Goal: Task Accomplishment & Management: Use online tool/utility

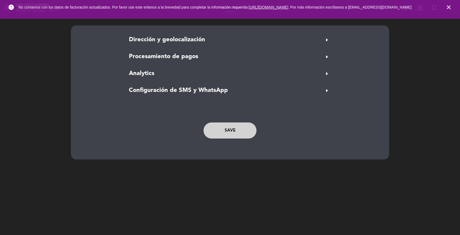
click at [228, 132] on button "SAVE" at bounding box center [230, 130] width 53 height 16
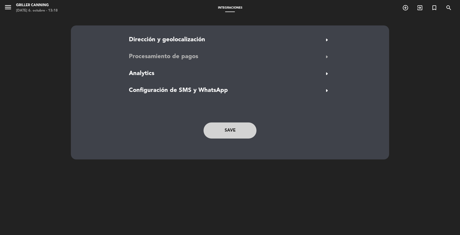
click at [234, 59] on button "Procesamiento de pagos arrow_right" at bounding box center [230, 57] width 206 height 10
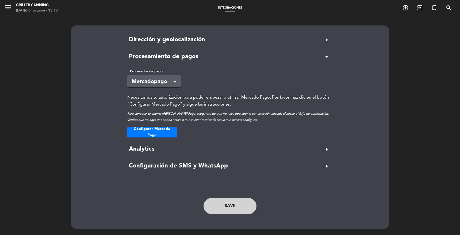
click at [136, 131] on button "Configurar Mercado Pago" at bounding box center [152, 132] width 50 height 11
click at [8, 7] on icon "menu" at bounding box center [8, 7] width 8 height 8
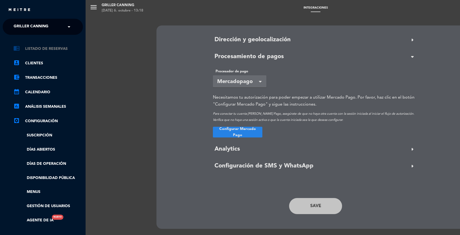
click at [32, 48] on link "chrome_reader_mode Listado de Reservas" at bounding box center [48, 48] width 70 height 6
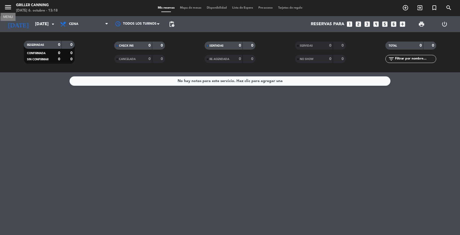
click at [10, 10] on icon "menu" at bounding box center [8, 7] width 8 height 8
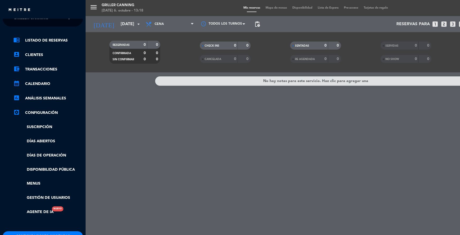
scroll to position [41, 0]
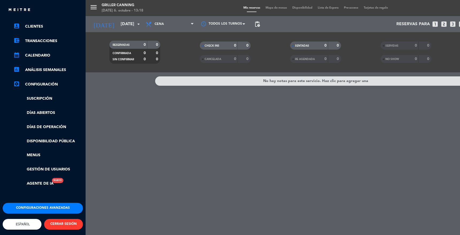
click at [32, 205] on button "Configuraciones avanzadas" at bounding box center [43, 208] width 80 height 11
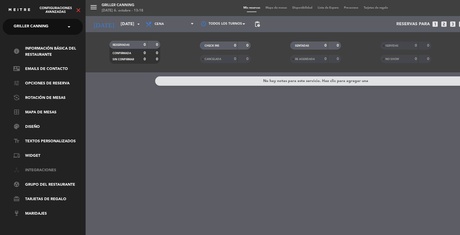
click at [42, 169] on link "device_hub Integraciones" at bounding box center [48, 170] width 70 height 6
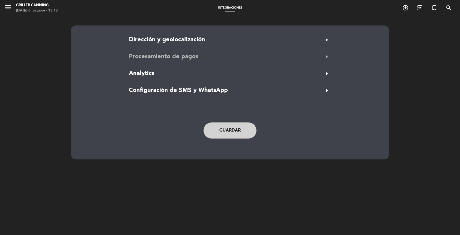
click at [148, 62] on button "Procesamiento de pagos arrow_right" at bounding box center [230, 57] width 206 height 10
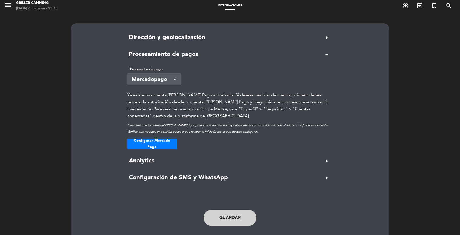
scroll to position [5, 0]
